Goal: Task Accomplishment & Management: Manage account settings

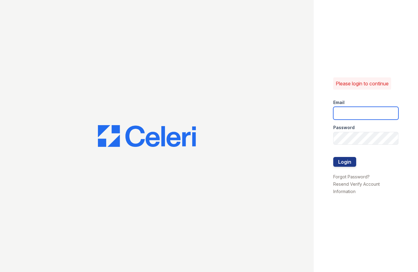
click at [342, 112] on input "email" at bounding box center [366, 113] width 66 height 13
click at [345, 176] on link "Forgot Password?" at bounding box center [351, 176] width 36 height 5
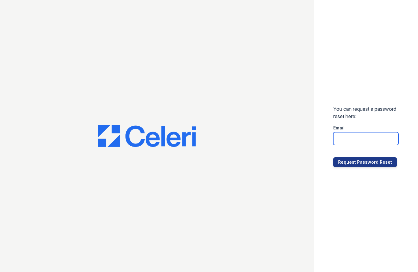
click at [345, 136] on input "email" at bounding box center [366, 138] width 66 height 13
paste input "renewwesttualatin@trinity-pm.com"
type input "renewwesttualatin@trinity-pm.com"
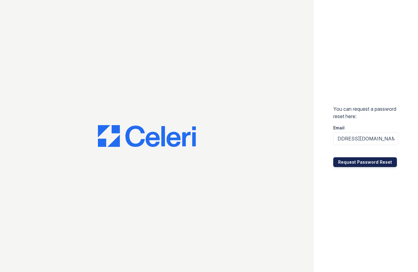
click at [351, 164] on button "Request Password Reset" at bounding box center [365, 162] width 64 height 10
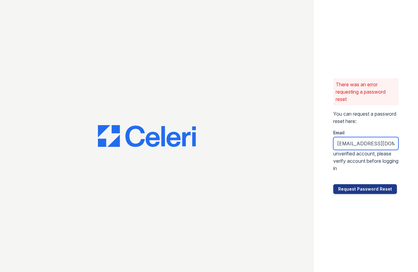
click at [379, 147] on input "arrivewestlinn@trinity-pm.com" at bounding box center [366, 143] width 66 height 13
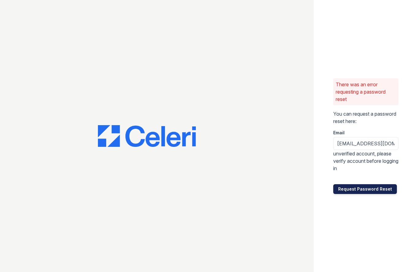
click at [360, 189] on button "Request Password Reset" at bounding box center [365, 189] width 64 height 10
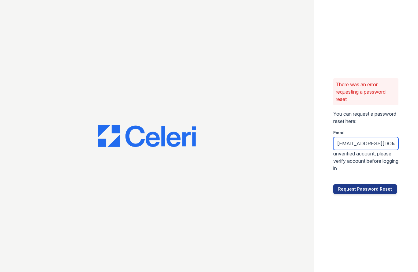
drag, startPoint x: 369, startPoint y: 146, endPoint x: 296, endPoint y: 139, distance: 73.2
click at [296, 139] on div "There was an error requesting a password reset You can request a password reset…" at bounding box center [209, 136] width 418 height 272
click at [328, 212] on div "There was an error requesting a password reset You can request a password reset…" at bounding box center [366, 136] width 105 height 272
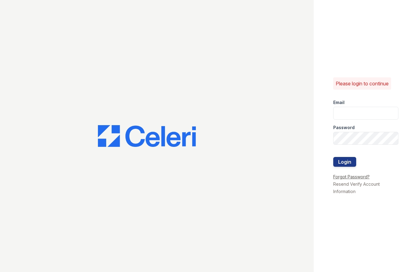
click at [349, 178] on link "Forgot Password?" at bounding box center [351, 176] width 36 height 5
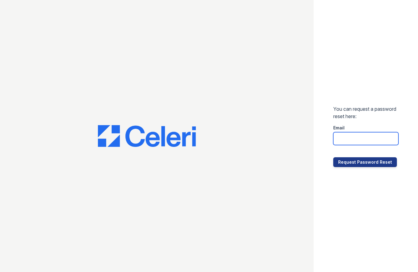
click at [342, 138] on input "email" at bounding box center [366, 138] width 66 height 13
paste input "renewwesttualatin@trinity-pm.com"
type input "renewwesttualatin@trinity-pm.com"
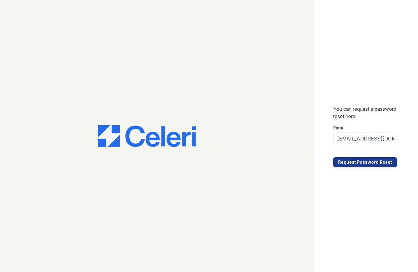
drag, startPoint x: 352, startPoint y: 216, endPoint x: 351, endPoint y: 187, distance: 28.5
click at [352, 216] on div "You can request a password reset here: Email renewwesttualatin@trinity-pm.com R…" at bounding box center [366, 136] width 105 height 272
click at [348, 164] on button "Request Password Reset" at bounding box center [365, 162] width 64 height 10
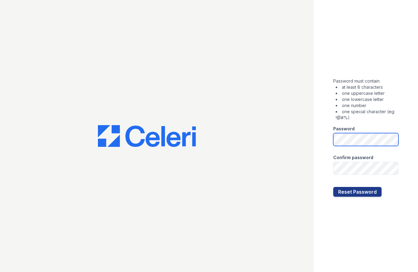
click at [307, 134] on div "Password must contain: at least 8 characters one uppercase letter one lowercase…" at bounding box center [209, 136] width 418 height 272
click at [354, 194] on button "Reset Password" at bounding box center [357, 192] width 48 height 10
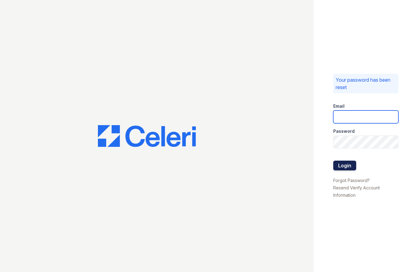
type input "renewwesttualatin@trinity-pm.com"
click at [340, 165] on button "Login" at bounding box center [344, 166] width 23 height 10
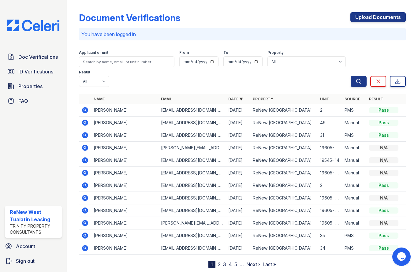
drag, startPoint x: 20, startPoint y: 162, endPoint x: 24, endPoint y: 162, distance: 4.9
click at [20, 162] on div "Doc Verifications ID Verifications Properties FAQ ReNew West Tualatin Leasing T…" at bounding box center [33, 136] width 67 height 272
click at [100, 58] on input "search" at bounding box center [127, 61] width 96 height 11
type input "[PERSON_NAME]"
click at [351, 76] on button "Search" at bounding box center [359, 81] width 16 height 11
